Goal: Task Accomplishment & Management: Complete application form

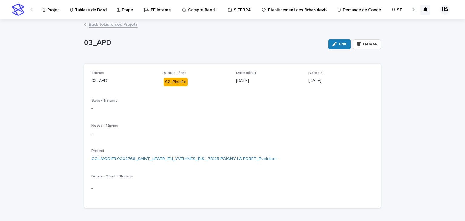
click at [56, 11] on p "Projet" at bounding box center [53, 6] width 12 height 13
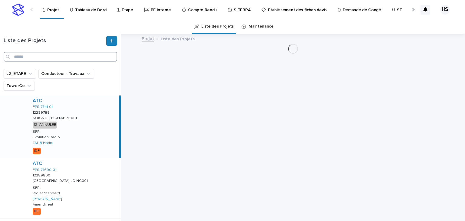
click at [33, 53] on input "Search" at bounding box center [61, 57] width 114 height 10
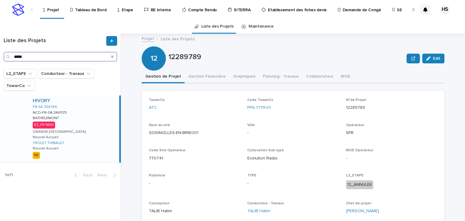
type input "*****"
click at [75, 117] on div "HIVORY FR-54-706766 NCO-FR-04-2461173 NCO-FR-04-2461173 BATHELEMONT BATHELEMONT…" at bounding box center [73, 128] width 91 height 67
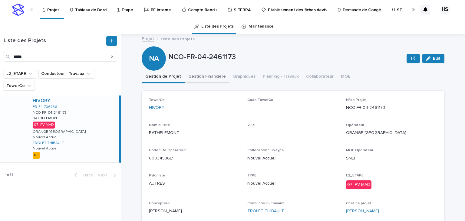
click at [209, 82] on button "Gestion Financière" at bounding box center [207, 77] width 45 height 13
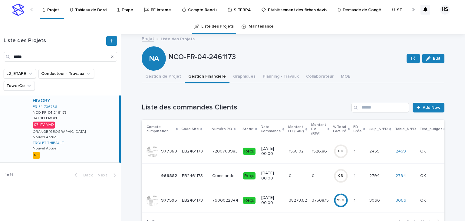
click at [312, 198] on div "37508.15 37508.15" at bounding box center [320, 200] width 17 height 10
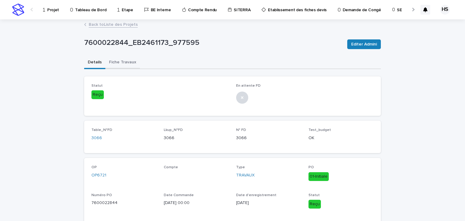
click at [127, 65] on button "Fiche Travaux" at bounding box center [122, 62] width 35 height 13
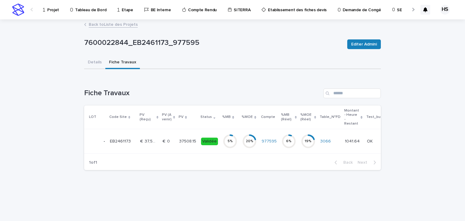
click at [195, 138] on p "37508.15" at bounding box center [188, 140] width 18 height 6
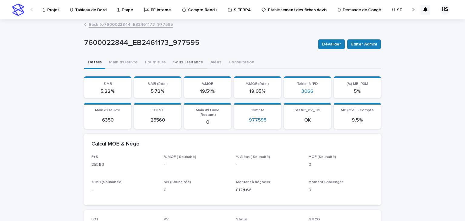
click at [185, 65] on button "Sous Traitance" at bounding box center [188, 62] width 37 height 13
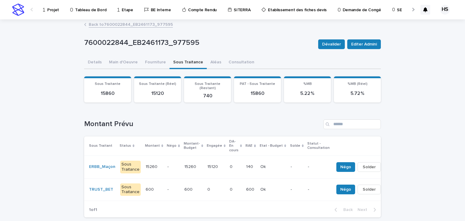
scroll to position [48, 0]
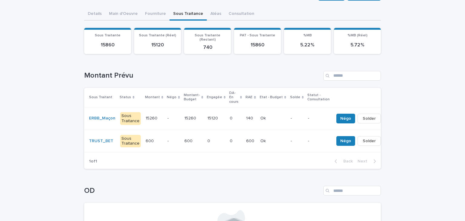
click at [258, 134] on td "Ok Ok" at bounding box center [273, 141] width 30 height 23
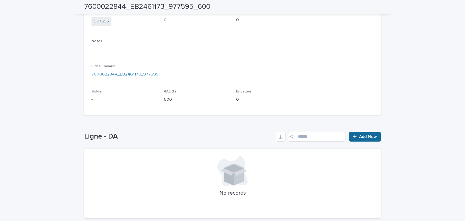
click at [357, 140] on link "Add New" at bounding box center [365, 137] width 32 height 10
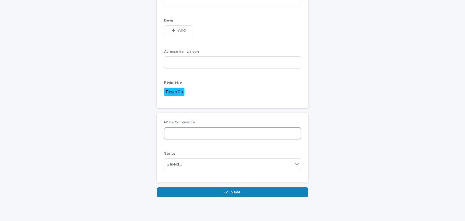
scroll to position [88, 0]
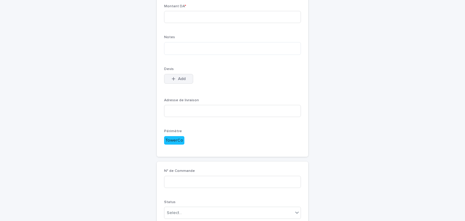
click at [176, 81] on button "Add" at bounding box center [178, 79] width 29 height 10
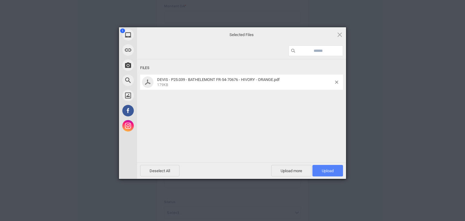
click at [323, 167] on span "Upload 1" at bounding box center [327, 171] width 31 height 12
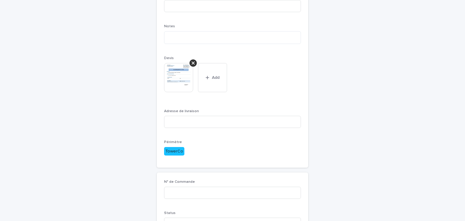
scroll to position [2, 0]
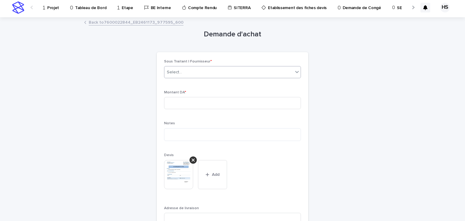
click at [184, 74] on div "Select..." at bounding box center [228, 72] width 129 height 10
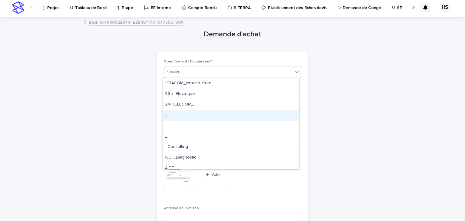
type input "*"
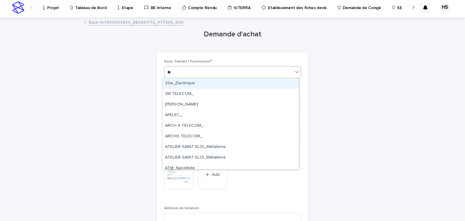
type input "***"
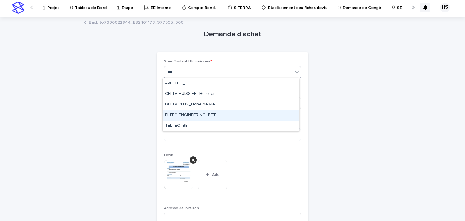
click at [184, 117] on div "ELTEC ENGINEERING_BET" at bounding box center [231, 115] width 136 height 11
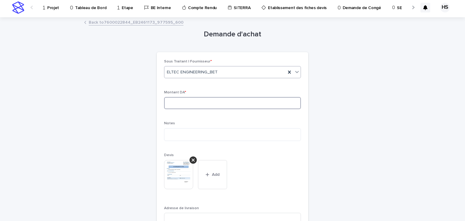
click at [181, 104] on input at bounding box center [232, 103] width 137 height 12
type input "***"
click at [176, 130] on textarea at bounding box center [232, 134] width 137 height 13
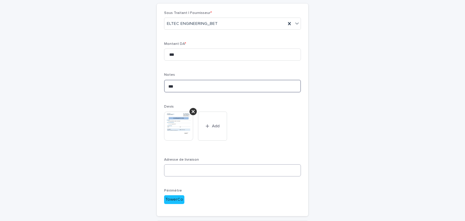
type textarea "***"
click at [175, 172] on input at bounding box center [232, 170] width 137 height 12
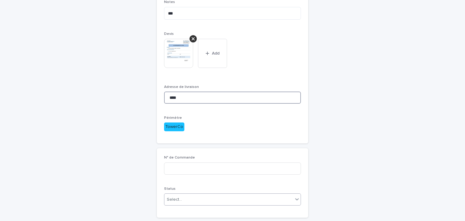
type input "****"
click at [181, 195] on div "Select..." at bounding box center [228, 199] width 129 height 10
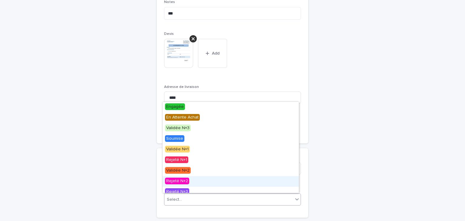
click at [311, 177] on div "Demande d'achat Loading... Saving… Loading... Saving… Loading... Saving… Sous T…" at bounding box center [232, 64] width 297 height 335
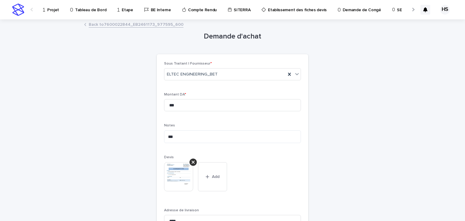
scroll to position [164, 0]
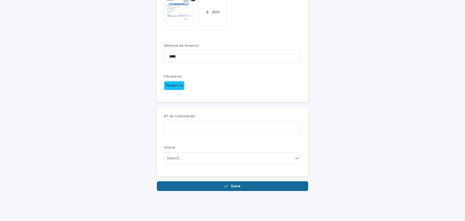
click at [226, 185] on icon "button" at bounding box center [226, 186] width 4 height 4
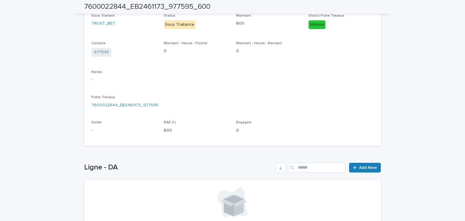
scroll to position [93, 0]
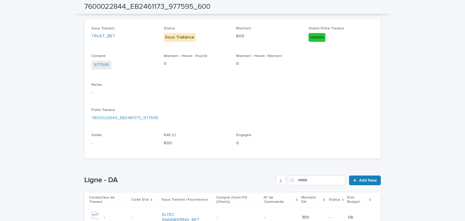
click at [245, 215] on p "-" at bounding box center [238, 217] width 43 height 5
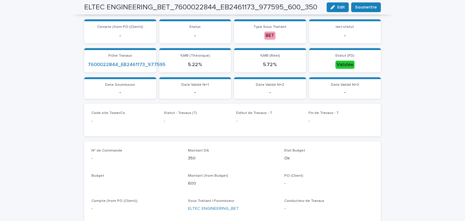
scroll to position [93, 0]
click at [364, 12] on div "ELTEC ENGINEERING_BET_7600022844_EB2461173_977595_600_350 Edit Soumettre" at bounding box center [232, 7] width 297 height 15
click at [364, 11] on button "Soumettre" at bounding box center [366, 7] width 30 height 10
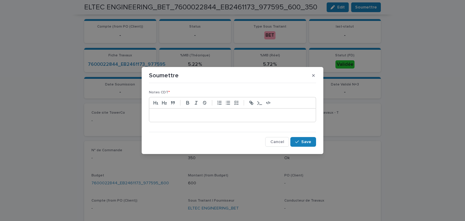
click at [212, 116] on p at bounding box center [232, 115] width 157 height 6
copy p "***"
click at [306, 138] on button "Save" at bounding box center [303, 142] width 26 height 10
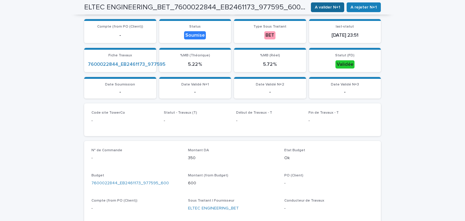
click at [323, 8] on span "A valider N+1" at bounding box center [327, 7] width 25 height 6
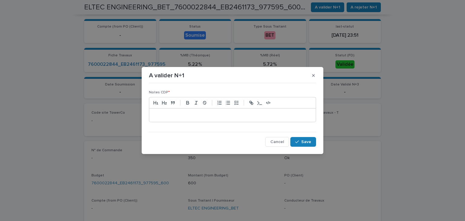
click at [243, 120] on div at bounding box center [232, 114] width 167 height 13
click at [305, 143] on span "Save" at bounding box center [306, 142] width 10 height 4
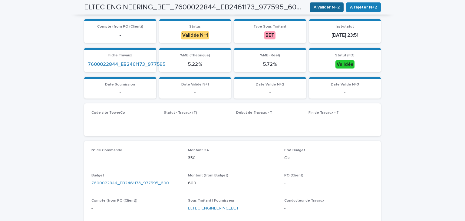
click at [327, 8] on span "A valider N+2" at bounding box center [327, 7] width 26 height 6
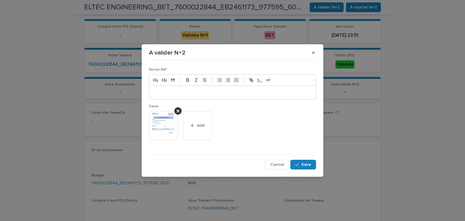
click at [229, 92] on p at bounding box center [232, 92] width 157 height 6
click at [295, 164] on icon "button" at bounding box center [297, 164] width 4 height 4
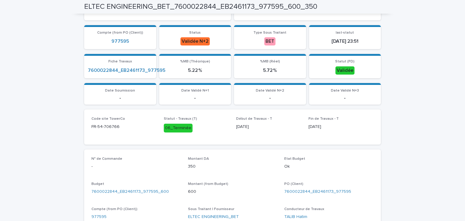
scroll to position [90, 0]
